Goal: Task Accomplishment & Management: Use online tool/utility

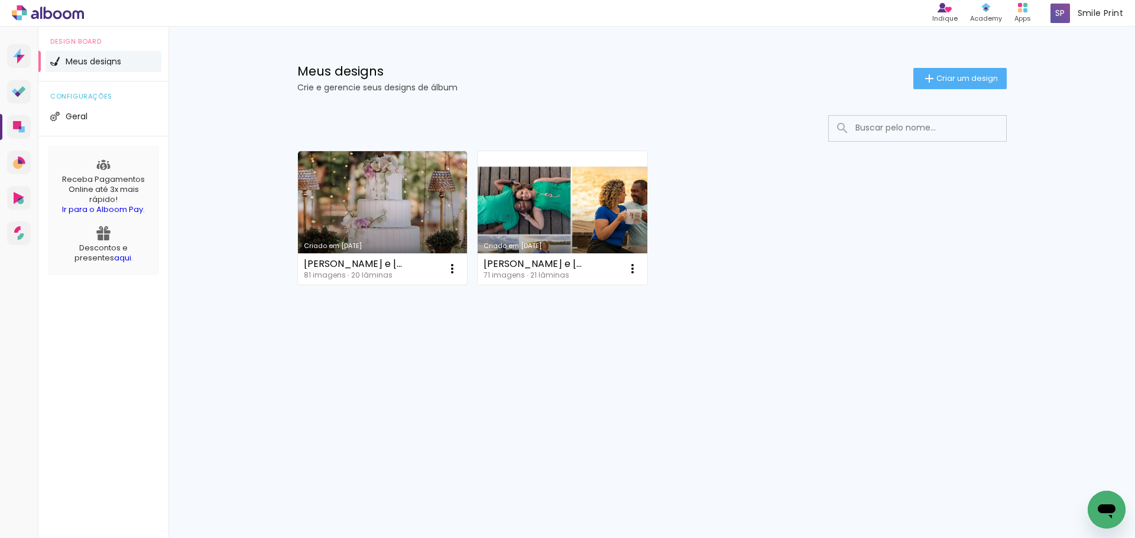
click at [608, 241] on link "Criado em [DATE]" at bounding box center [562, 218] width 170 height 134
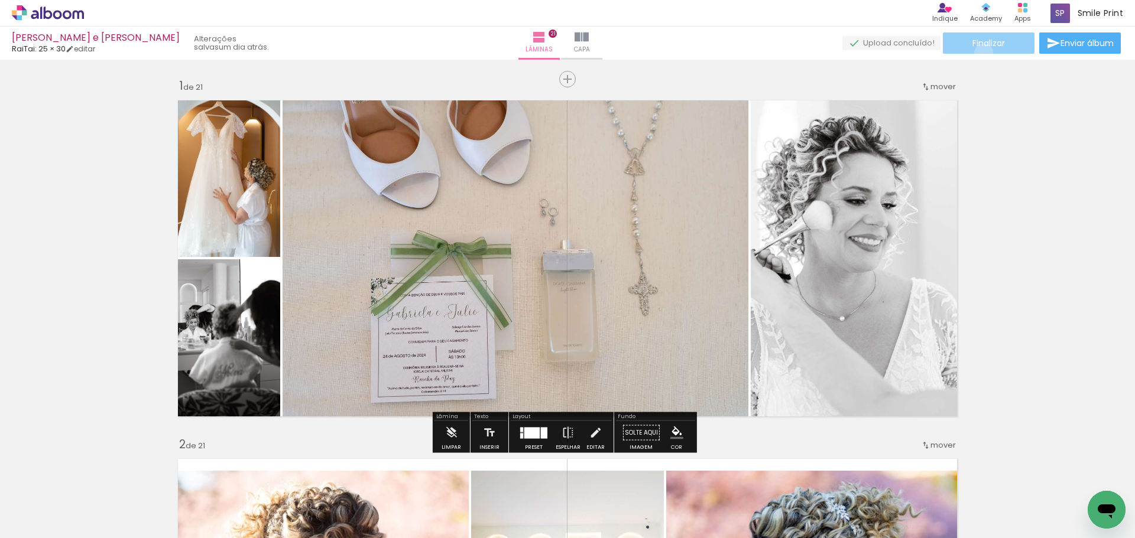
click at [979, 53] on paper-button "Finalizar" at bounding box center [989, 43] width 92 height 21
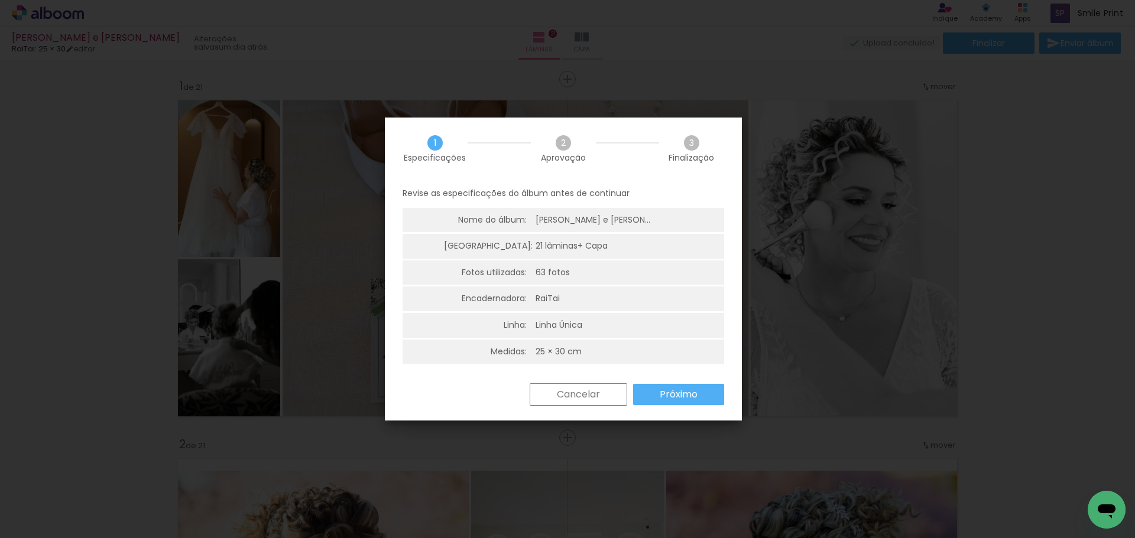
click at [0, 0] on slot "Próximo" at bounding box center [0, 0] width 0 height 0
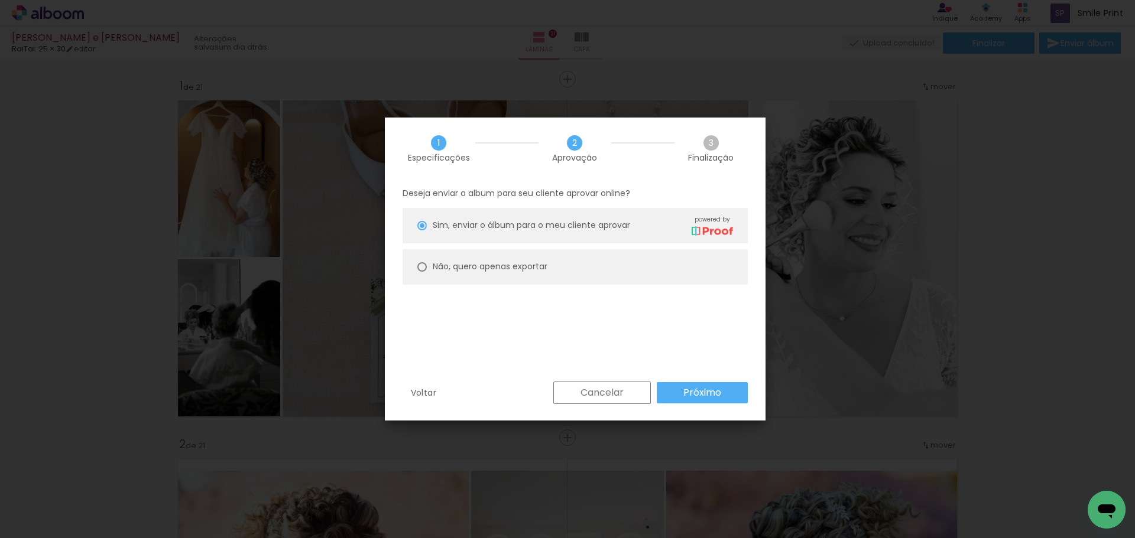
click at [0, 0] on slot "Não, quero apenas exportar" at bounding box center [0, 0] width 0 height 0
type paper-radio-button "on"
click at [711, 385] on paper-button "Próximo" at bounding box center [702, 392] width 91 height 21
type input "Alta, 300 DPI"
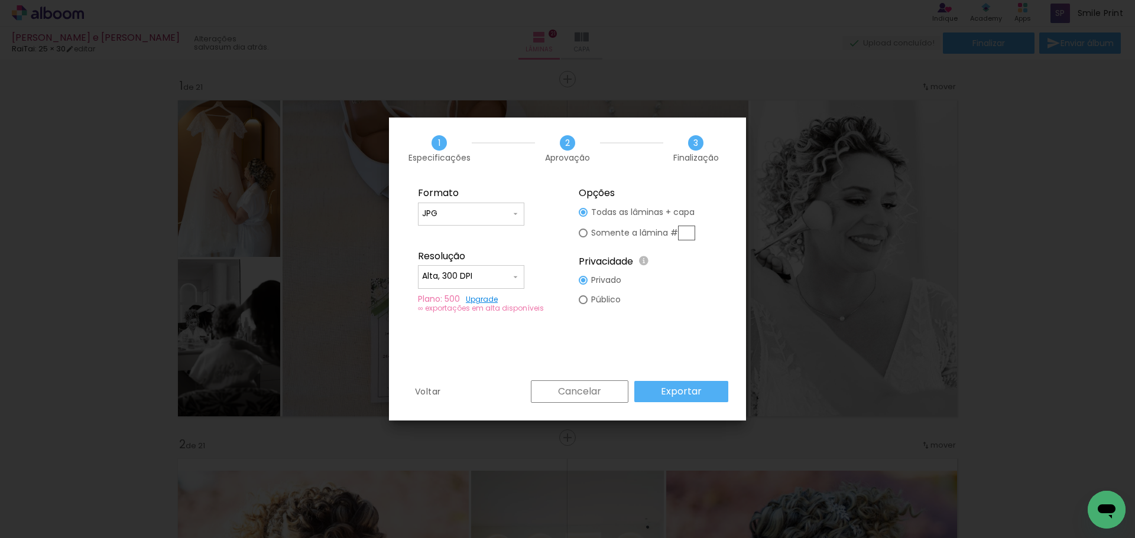
click at [709, 385] on paper-button "Exportar" at bounding box center [681, 391] width 94 height 21
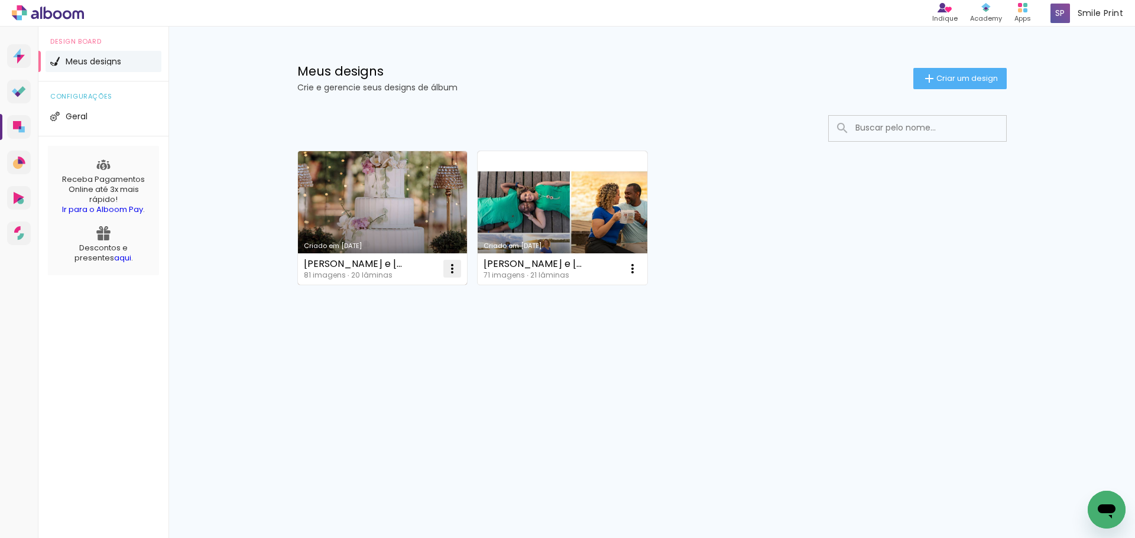
click at [454, 270] on iron-icon at bounding box center [452, 269] width 14 height 14
click at [414, 298] on paper-item "Abrir" at bounding box center [404, 296] width 118 height 24
